Goal: Information Seeking & Learning: Find specific fact

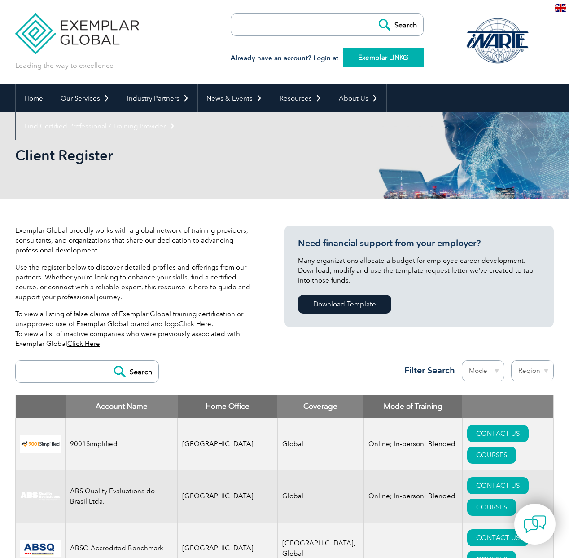
click at [398, 61] on link "Exemplar LINK" at bounding box center [383, 57] width 81 height 19
click at [394, 54] on link "Exemplar LINK" at bounding box center [383, 57] width 81 height 19
click at [247, 30] on input "search" at bounding box center [283, 25] width 94 height 22
type input "lead HACCP practition"
click at [374, 14] on input "Search" at bounding box center [398, 25] width 49 height 22
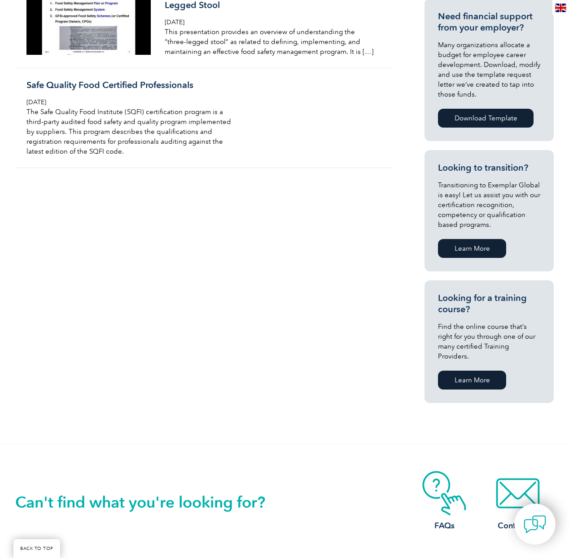
scroll to position [360, 0]
click at [455, 370] on link "Learn More" at bounding box center [472, 379] width 68 height 19
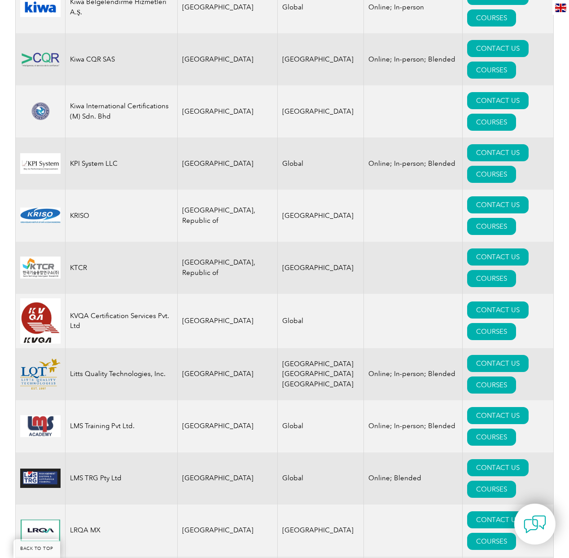
scroll to position [7785, 0]
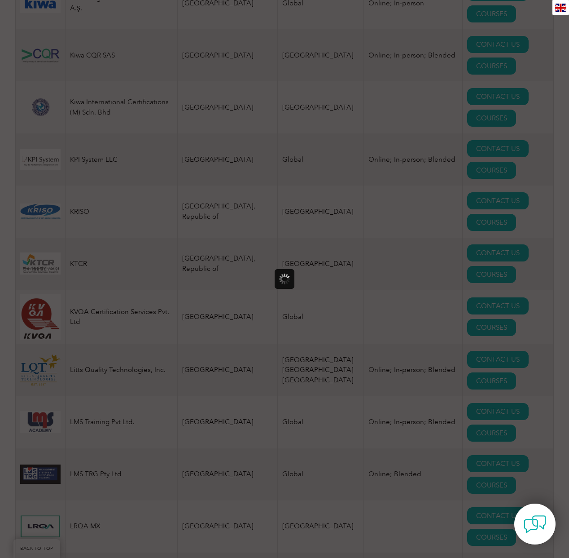
scroll to position [0, 0]
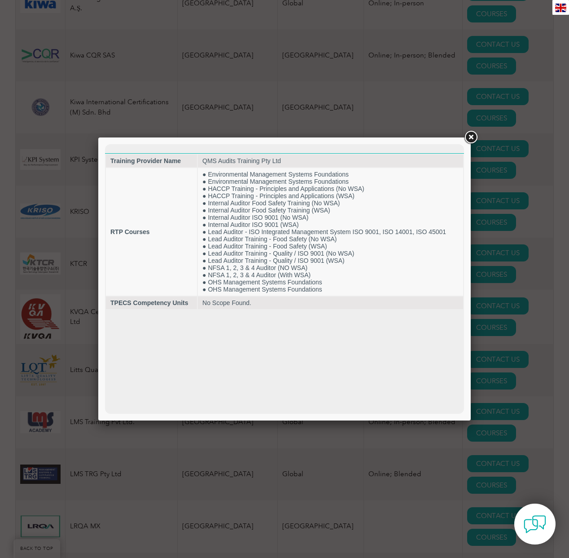
click at [470, 136] on link at bounding box center [471, 137] width 16 height 16
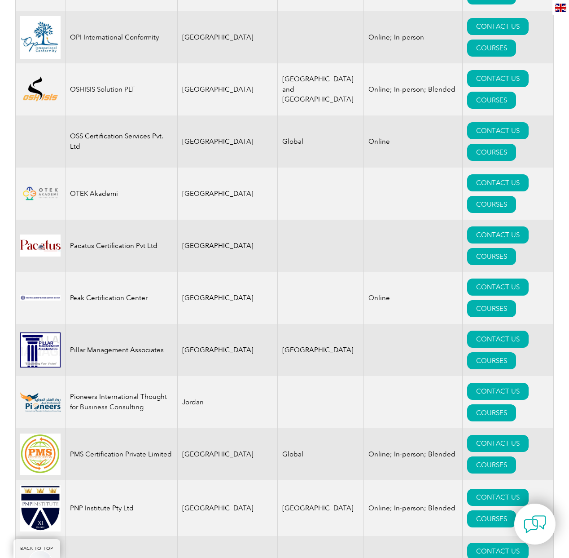
scroll to position [10186, 0]
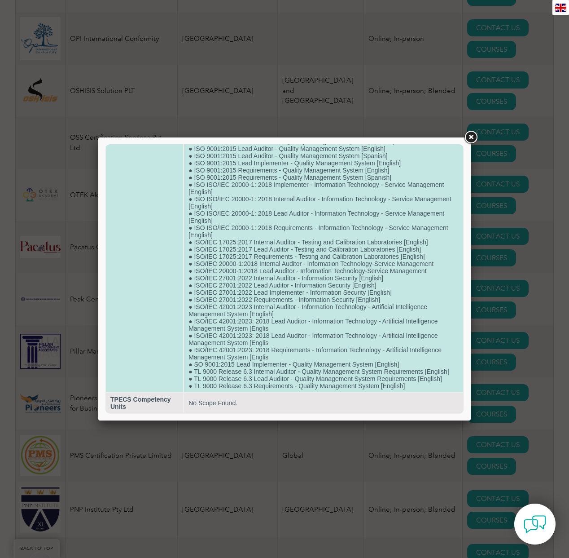
scroll to position [577, 0]
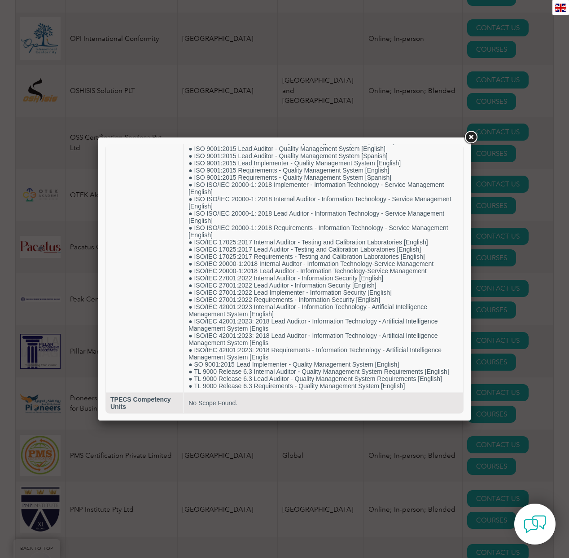
click at [472, 139] on link at bounding box center [471, 137] width 16 height 16
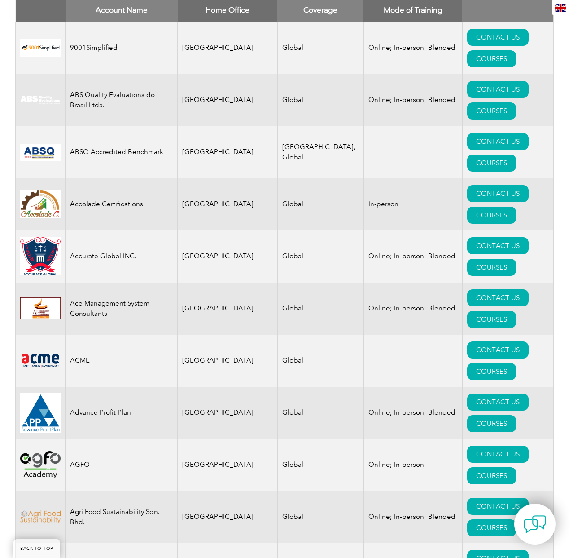
scroll to position [0, 0]
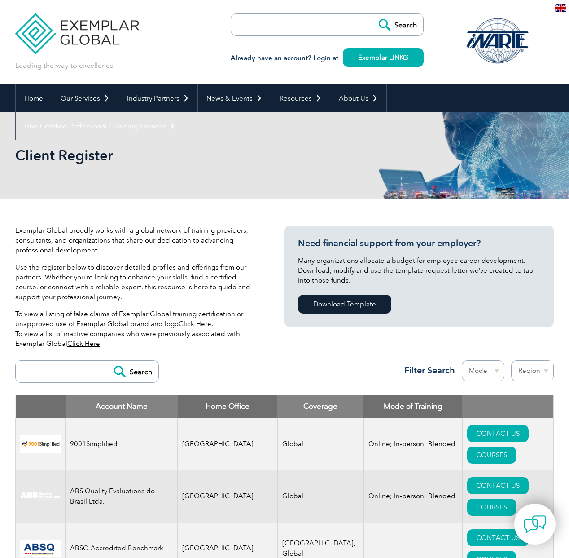
click at [519, 370] on select "Region Australia Bahrain Bangladesh Brazil Canada Colombia Dominican Republic E…" at bounding box center [532, 370] width 43 height 21
select select "Canada"
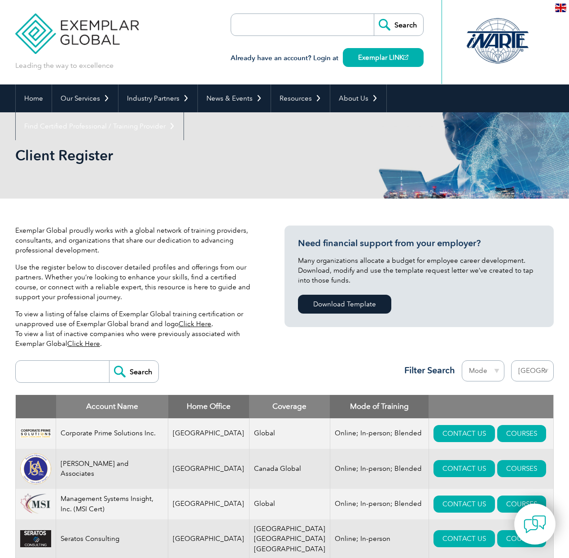
select select "[GEOGRAPHIC_DATA]"
click at [511, 430] on link "COURSES" at bounding box center [522, 433] width 49 height 17
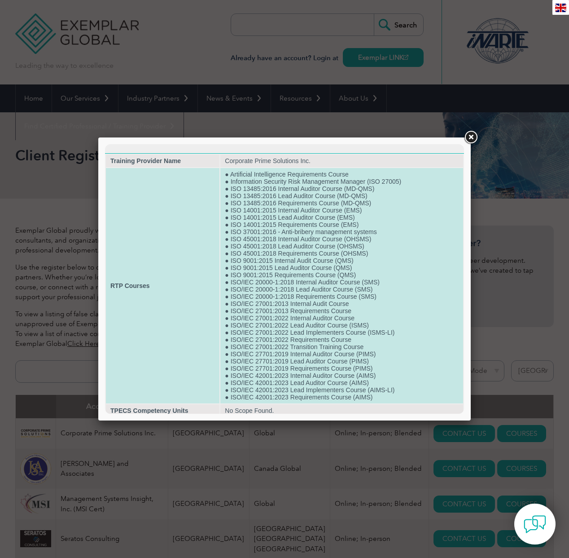
scroll to position [19, 0]
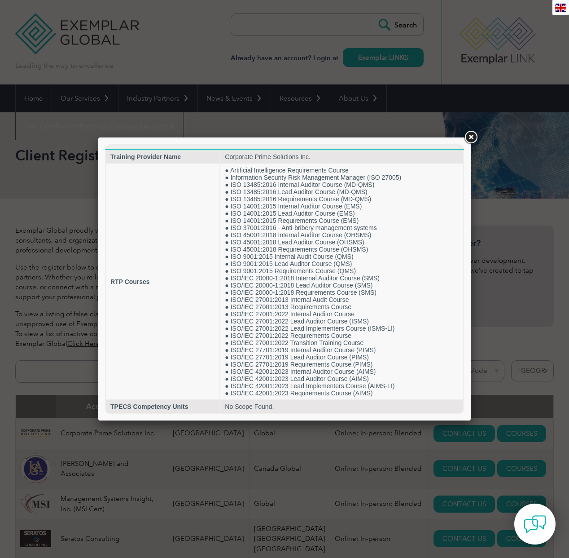
click at [470, 137] on link at bounding box center [471, 137] width 16 height 16
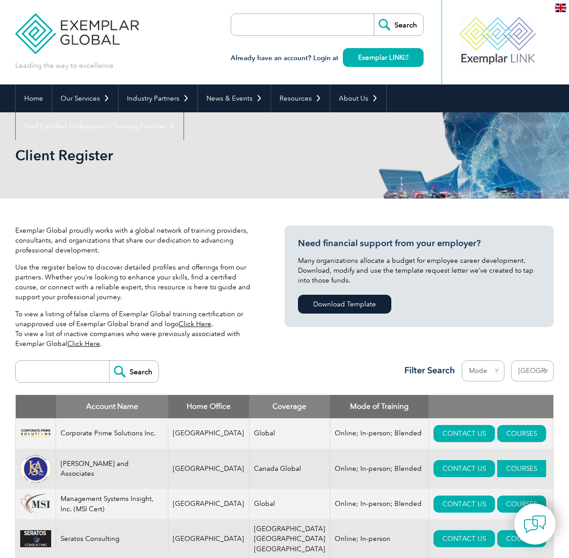
click at [498, 467] on link "COURSES" at bounding box center [522, 468] width 49 height 17
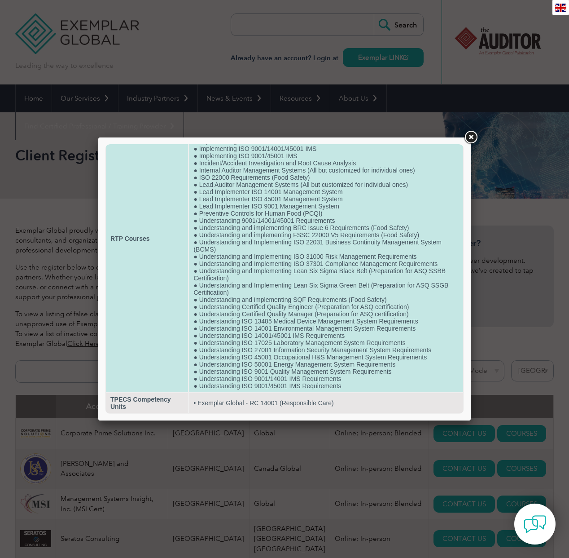
scroll to position [0, 0]
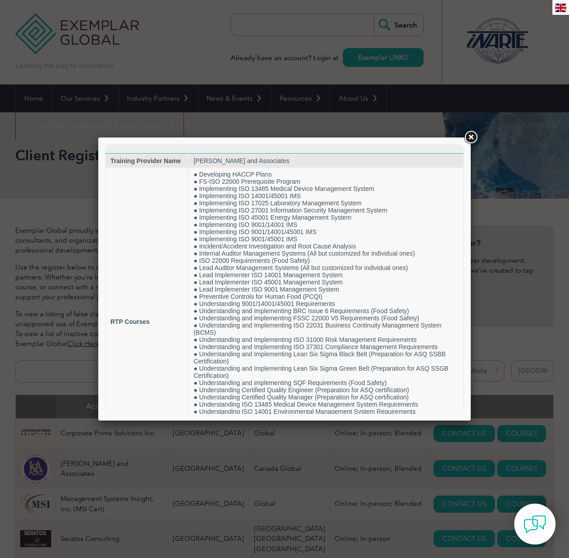
click at [469, 137] on link at bounding box center [471, 137] width 16 height 16
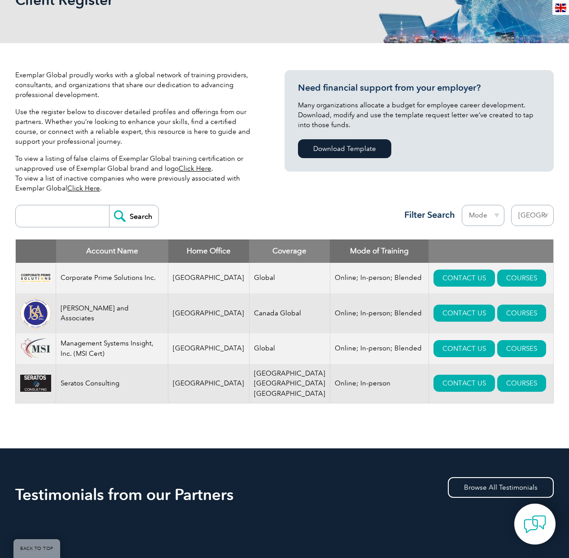
scroll to position [158, 0]
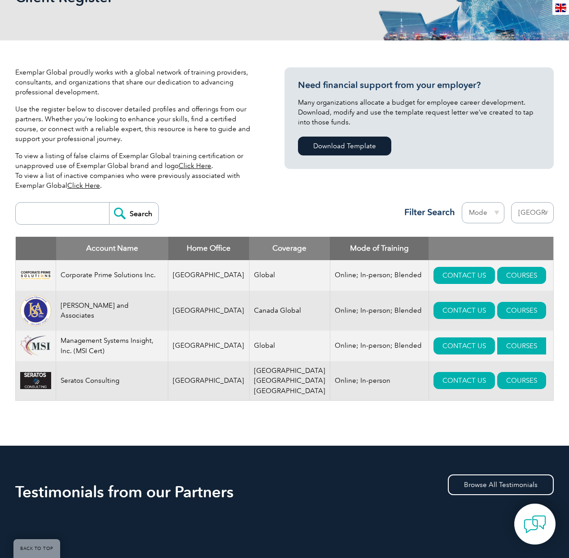
click at [501, 352] on link "COURSES" at bounding box center [522, 345] width 49 height 17
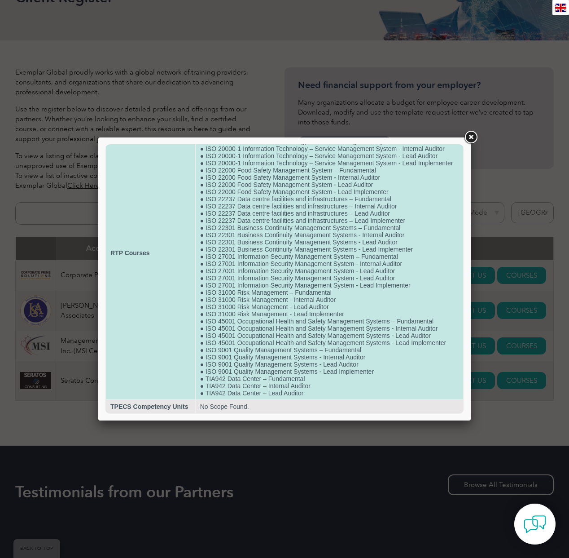
scroll to position [80, 0]
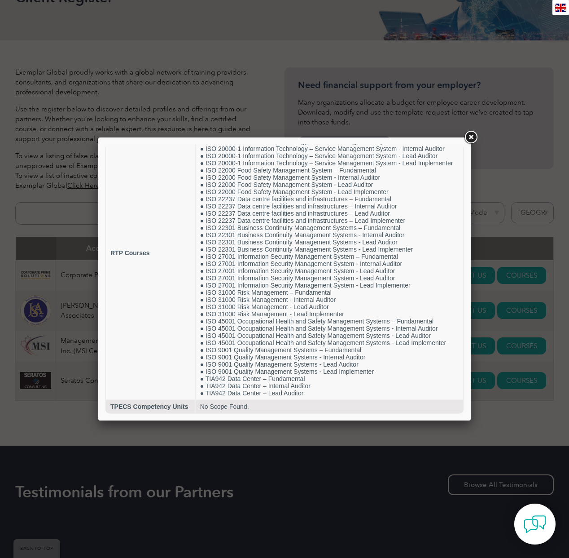
click at [472, 139] on link at bounding box center [471, 137] width 16 height 16
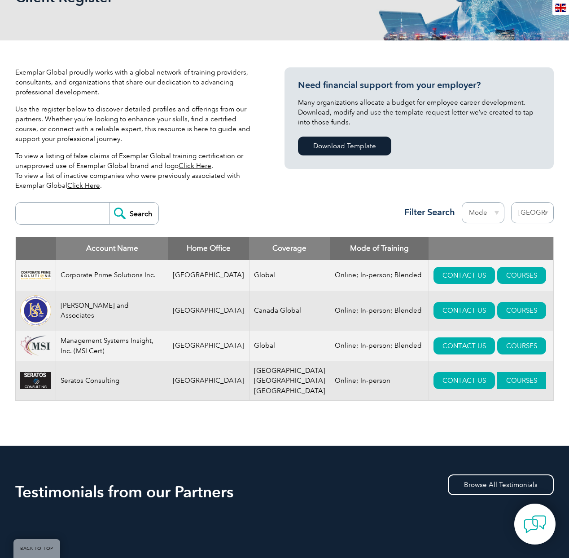
click at [498, 383] on link "COURSES" at bounding box center [522, 380] width 49 height 17
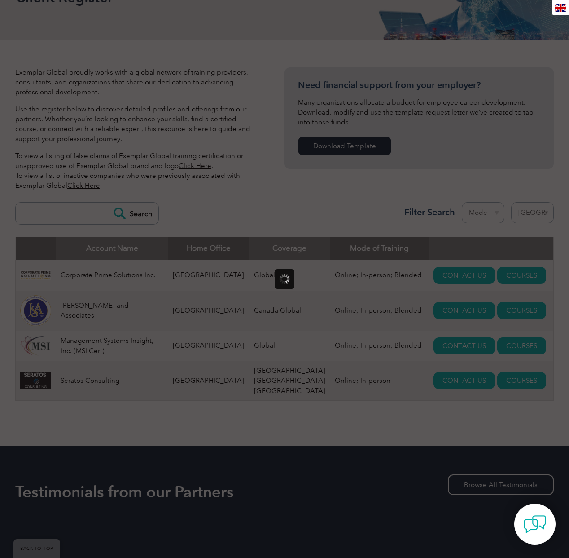
scroll to position [0, 0]
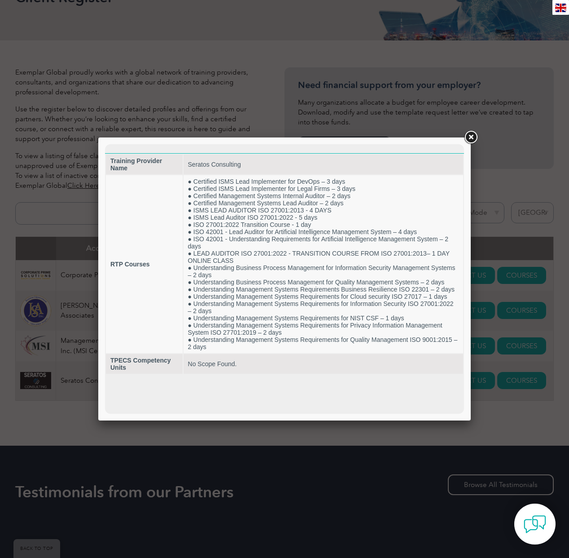
click at [468, 138] on link at bounding box center [471, 137] width 16 height 16
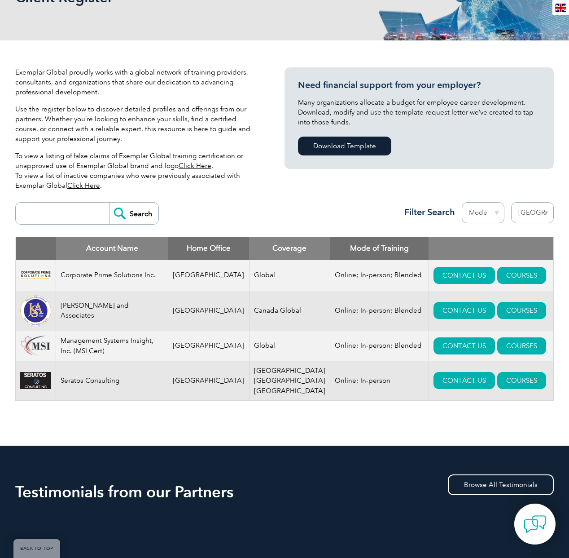
click at [522, 216] on select "Region Australia Bahrain Bangladesh Brazil Canada Colombia Dominican Republic E…" at bounding box center [532, 212] width 43 height 21
select select
click at [86, 214] on input "search" at bounding box center [64, 214] width 89 height 22
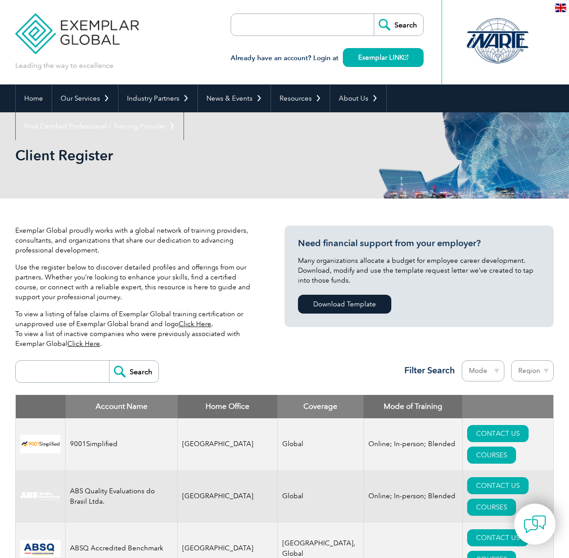
click at [71, 373] on input "search" at bounding box center [64, 372] width 89 height 22
type input "h"
type input "HACCP PRACTITIONOR"
click at [109, 361] on input "Search" at bounding box center [133, 372] width 49 height 22
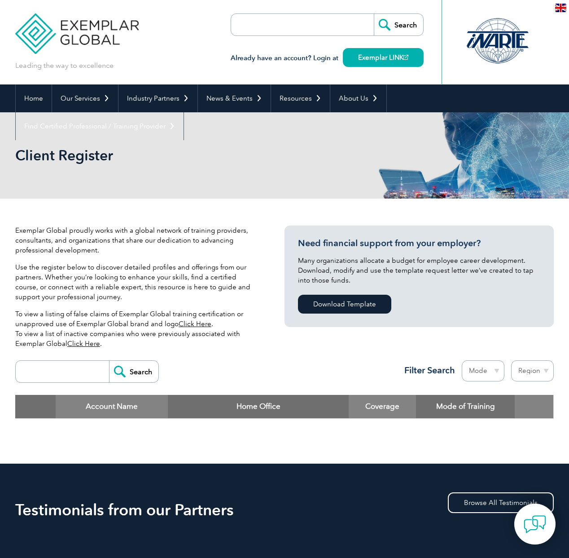
click at [75, 375] on input "search" at bounding box center [64, 372] width 89 height 22
type input "HACCP PRACTITIONER"
click at [109, 361] on input "Search" at bounding box center [133, 372] width 49 height 22
